Goal: Information Seeking & Learning: Check status

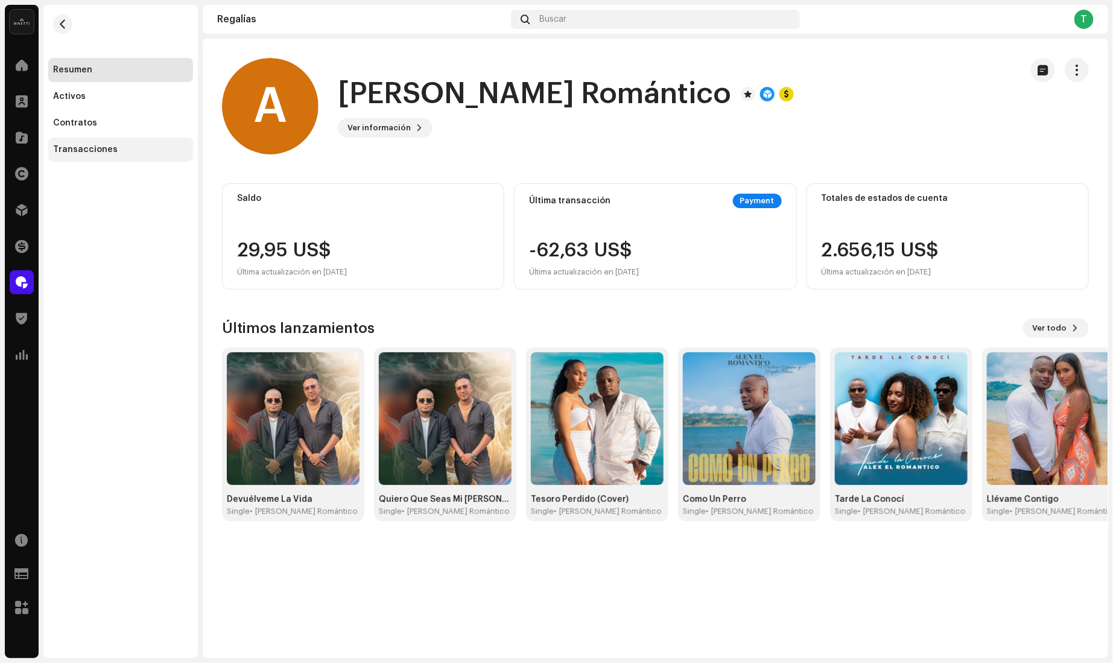
click at [98, 147] on div "Transacciones" at bounding box center [85, 150] width 65 height 10
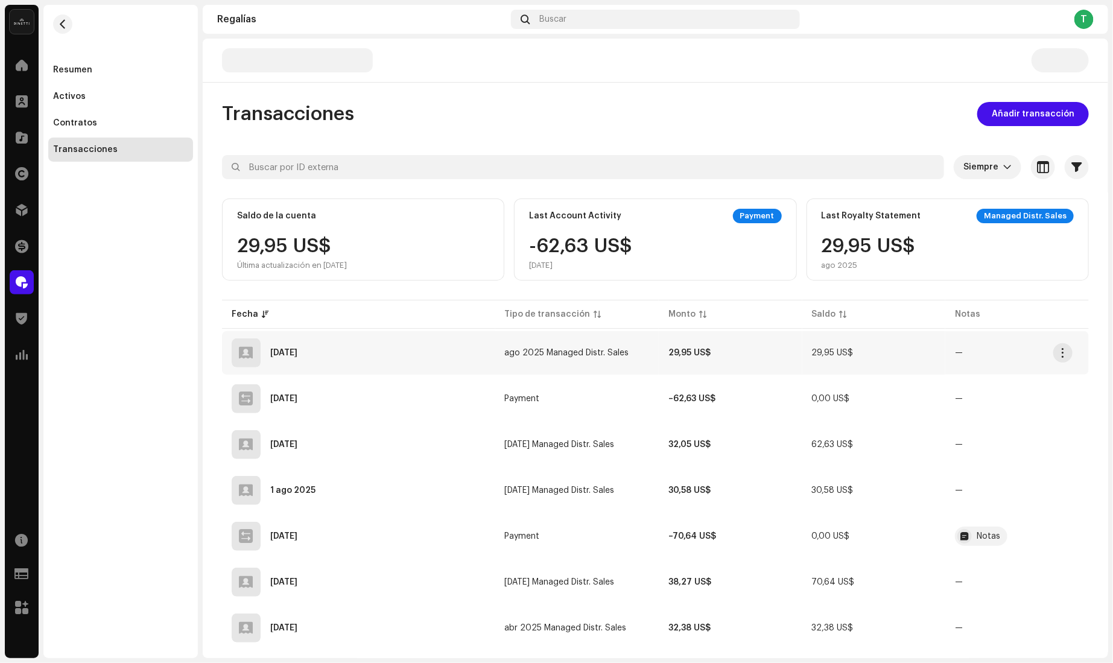
click at [516, 352] on span "ago 2025 Managed Distr. Sales" at bounding box center [567, 353] width 124 height 8
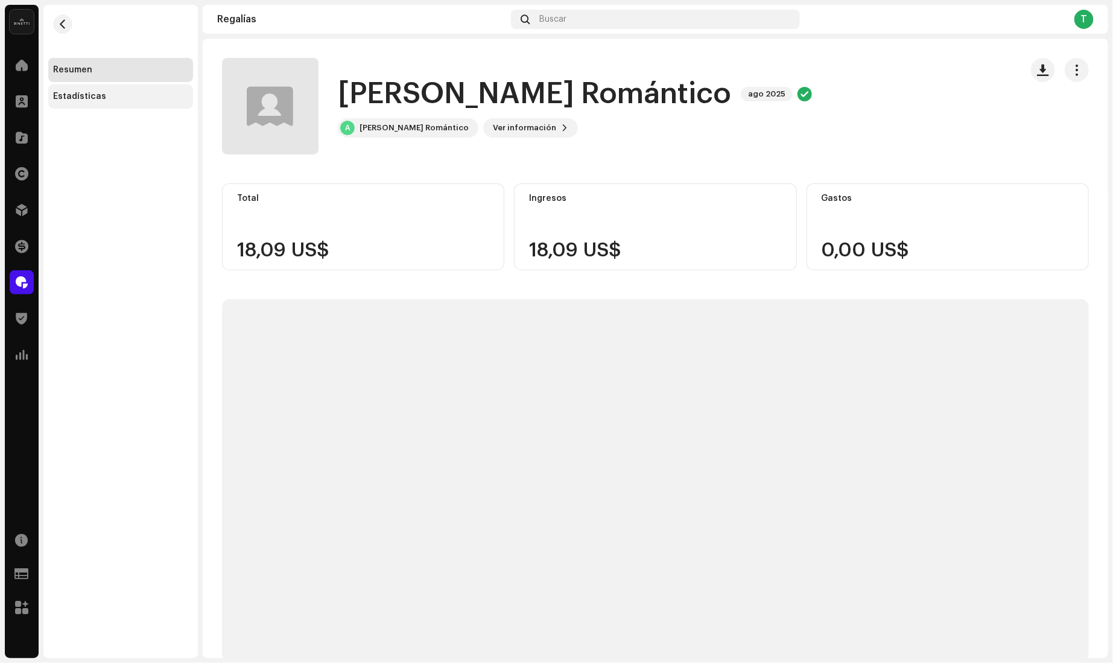
click at [107, 103] on div "Estadísticas" at bounding box center [120, 96] width 145 height 24
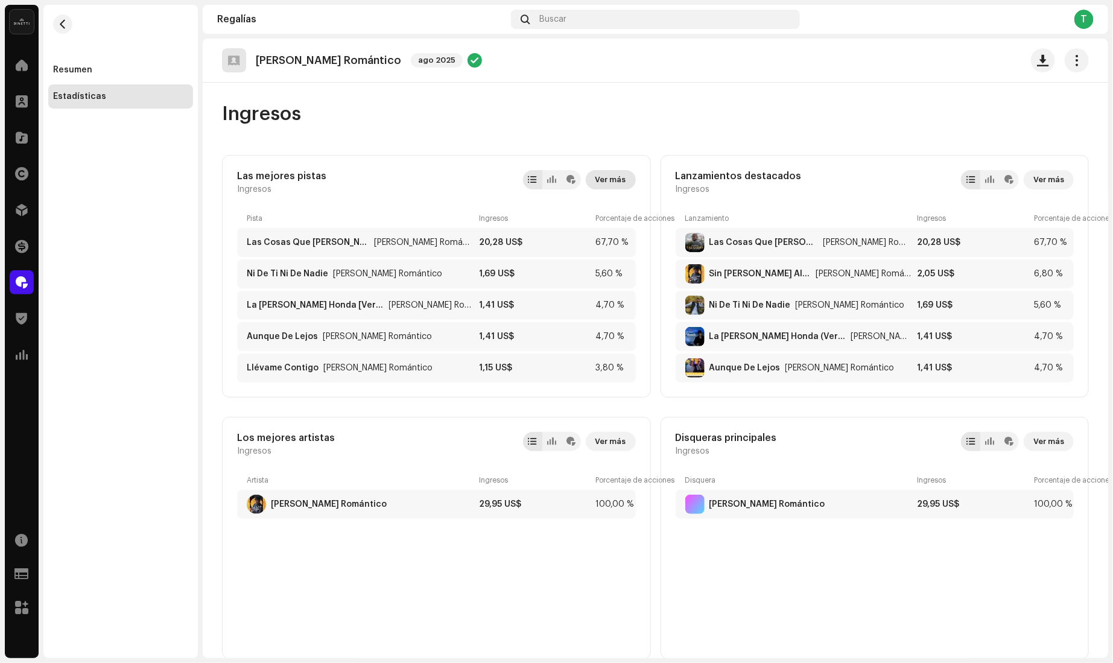
click at [609, 184] on span "Ver más" at bounding box center [610, 180] width 31 height 24
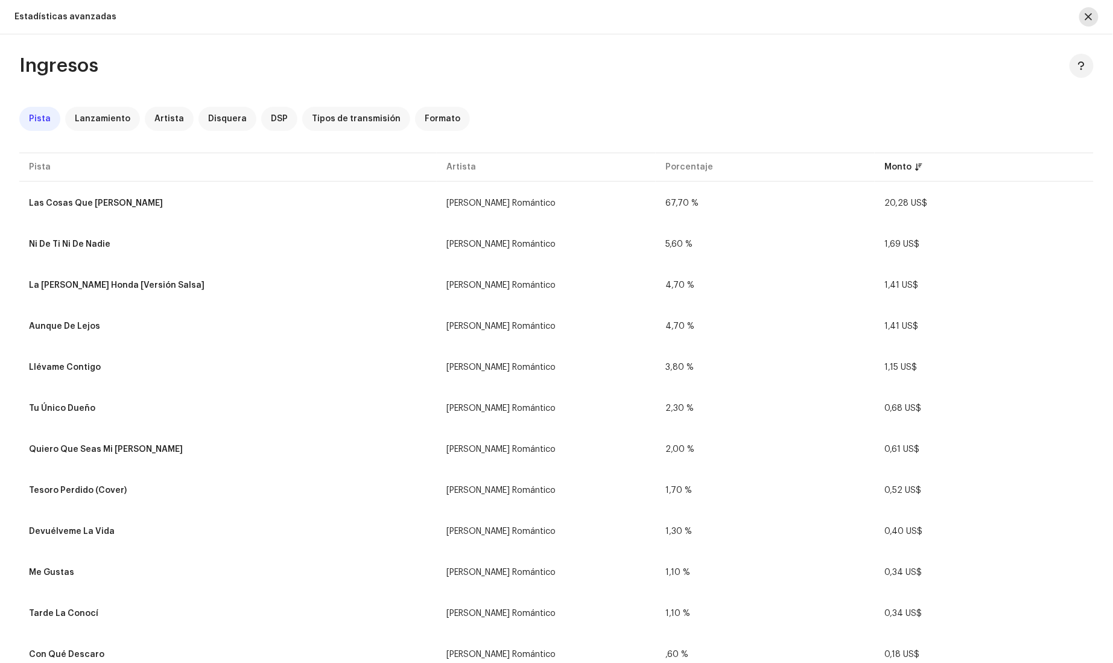
click at [1098, 16] on button "button" at bounding box center [1088, 16] width 19 height 19
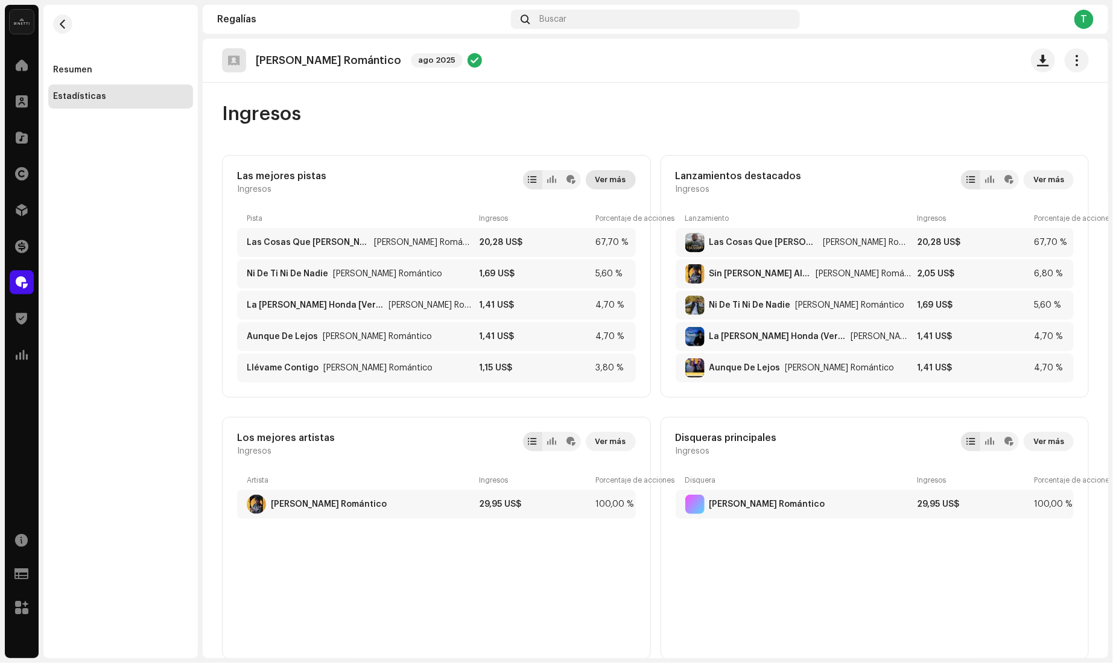
click at [619, 182] on span "Ver más" at bounding box center [610, 180] width 31 height 24
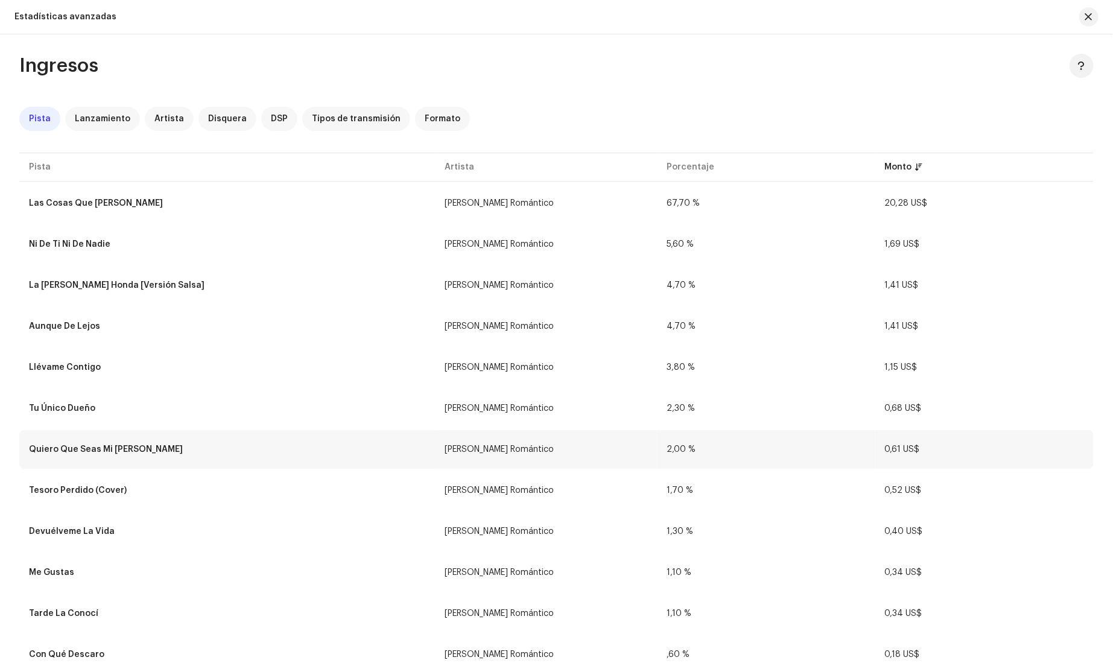
scroll to position [25, 0]
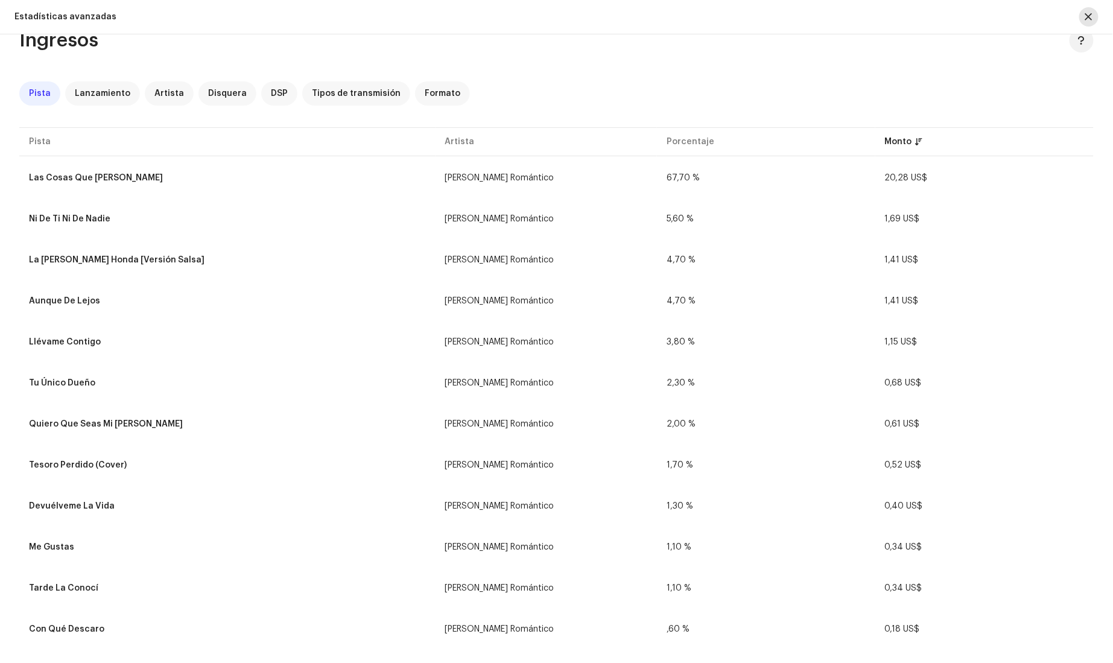
click at [1085, 19] on span "button" at bounding box center [1088, 17] width 7 height 10
